Goal: Communication & Community: Share content

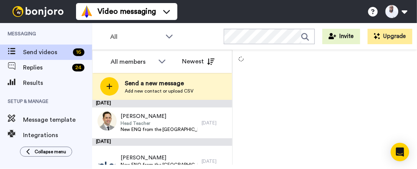
click at [137, 90] on span "Add new contact or upload CSV" at bounding box center [159, 91] width 69 height 6
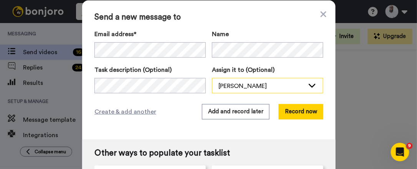
click at [238, 87] on div "[PERSON_NAME]" at bounding box center [261, 85] width 86 height 9
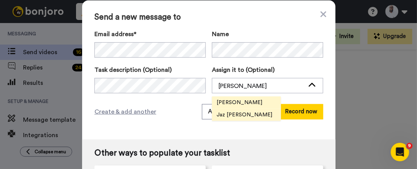
click at [236, 115] on span "Jaz [PERSON_NAME]" at bounding box center [244, 115] width 65 height 8
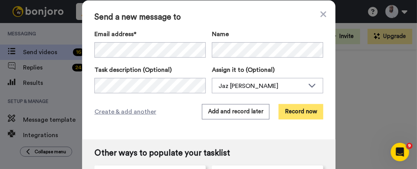
click at [295, 110] on button "Record now" at bounding box center [301, 111] width 45 height 15
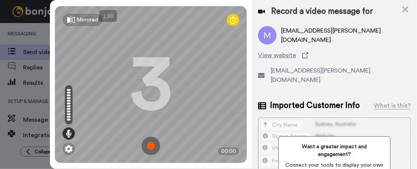
click at [154, 141] on img at bounding box center [151, 146] width 18 height 18
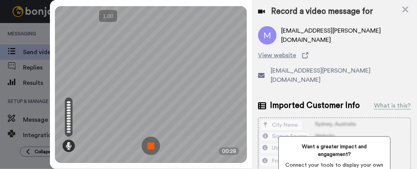
click at [150, 144] on img at bounding box center [151, 146] width 18 height 18
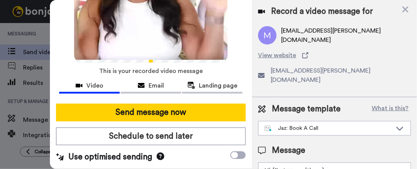
scroll to position [64, 0]
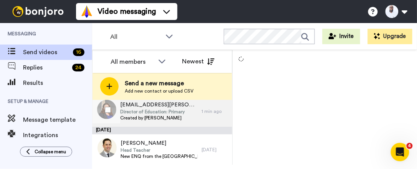
scroll to position [12, 0]
click at [164, 111] on span "Director of Education: Primary" at bounding box center [159, 111] width 78 height 6
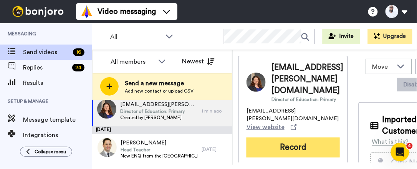
click at [284, 137] on button "Record" at bounding box center [292, 147] width 93 height 20
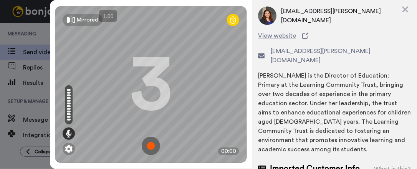
scroll to position [18, 0]
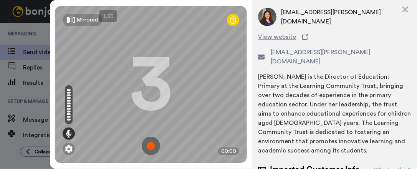
click at [153, 139] on img at bounding box center [151, 146] width 18 height 18
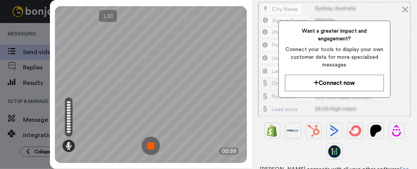
scroll to position [200, 0]
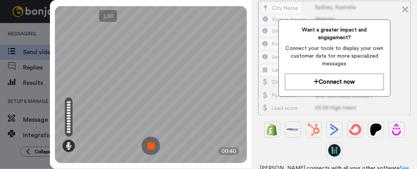
click at [148, 142] on img at bounding box center [151, 146] width 18 height 18
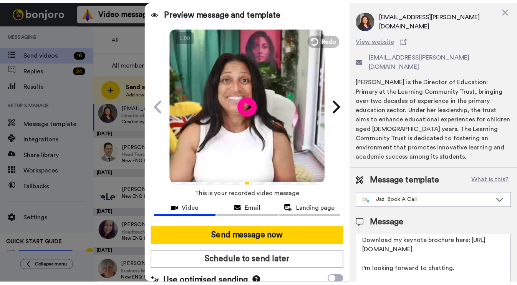
scroll to position [17, 0]
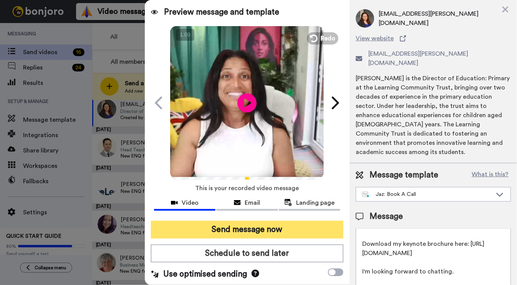
click at [283, 168] on button "Send message now" at bounding box center [247, 230] width 192 height 18
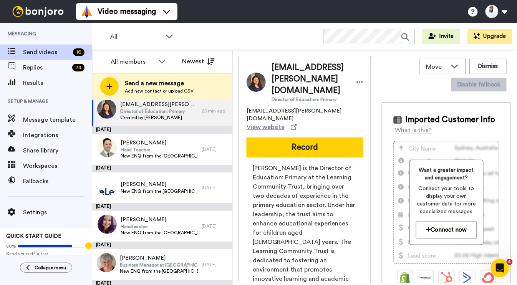
scroll to position [0, 0]
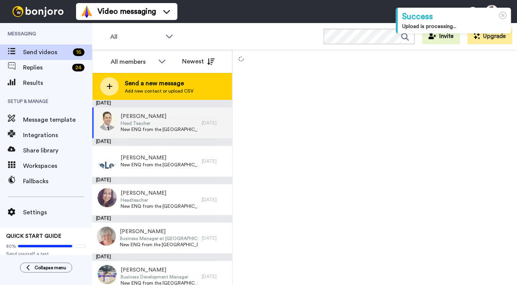
click at [184, 85] on span "Send a new message" at bounding box center [159, 83] width 69 height 9
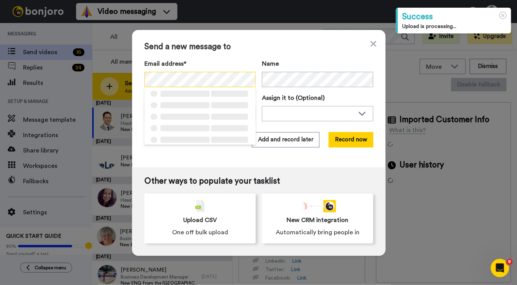
scroll to position [0, 3]
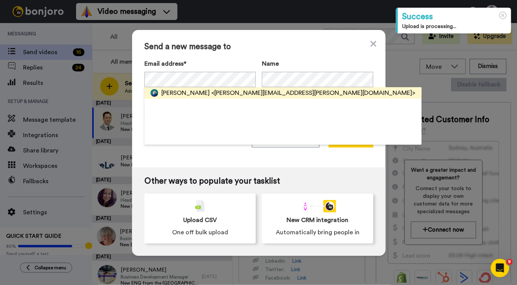
click at [210, 91] on span "Tracey Mace-Akroyd" at bounding box center [185, 92] width 48 height 9
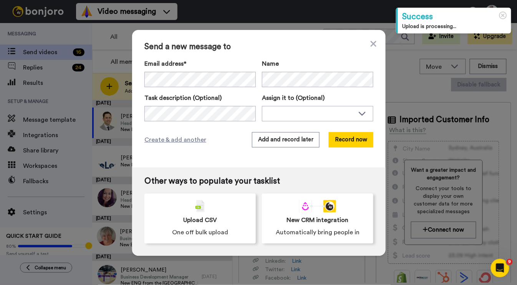
scroll to position [0, 0]
click at [308, 119] on div "[PERSON_NAME]" at bounding box center [317, 113] width 111 height 15
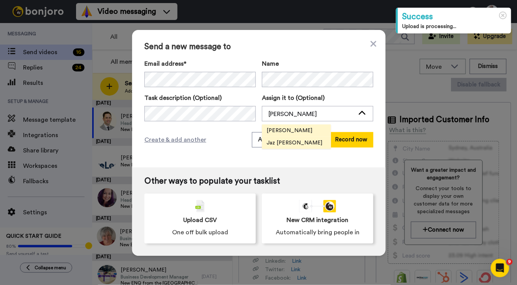
click at [309, 139] on span "Jaz [PERSON_NAME]" at bounding box center [294, 143] width 65 height 8
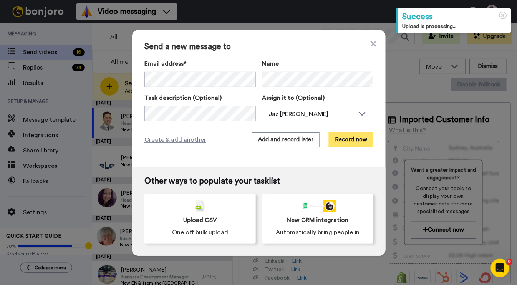
click at [342, 137] on button "Record now" at bounding box center [351, 139] width 45 height 15
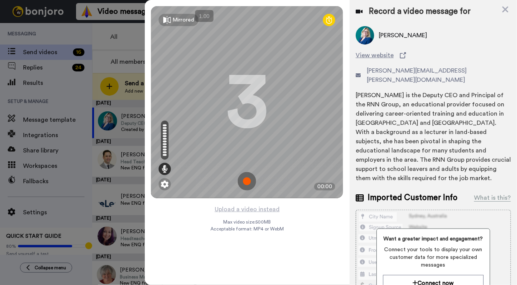
click at [250, 178] on img at bounding box center [247, 181] width 18 height 18
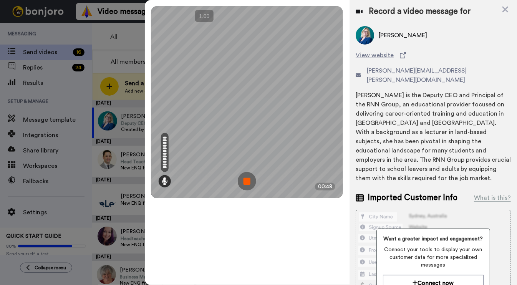
click at [248, 182] on img at bounding box center [247, 181] width 18 height 18
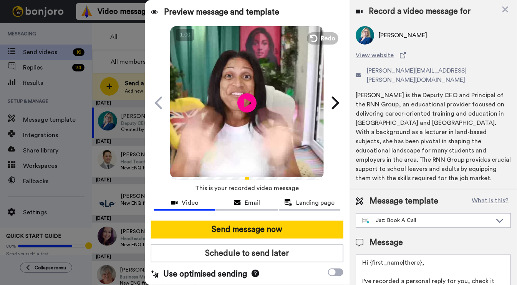
scroll to position [36, 0]
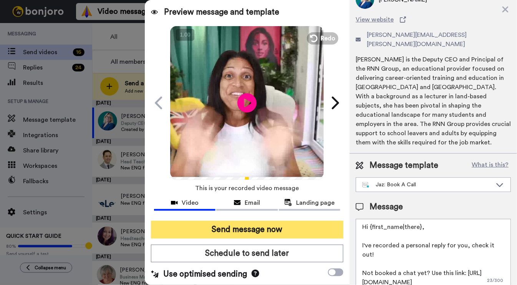
click at [293, 235] on button "Send message now" at bounding box center [247, 230] width 192 height 18
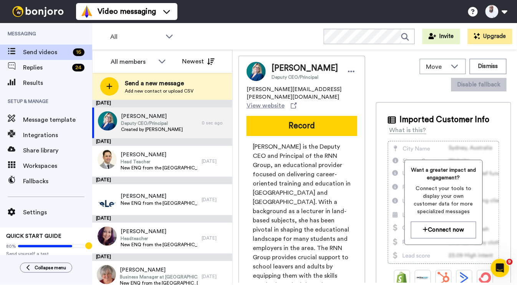
scroll to position [0, 0]
